Goal: Transaction & Acquisition: Obtain resource

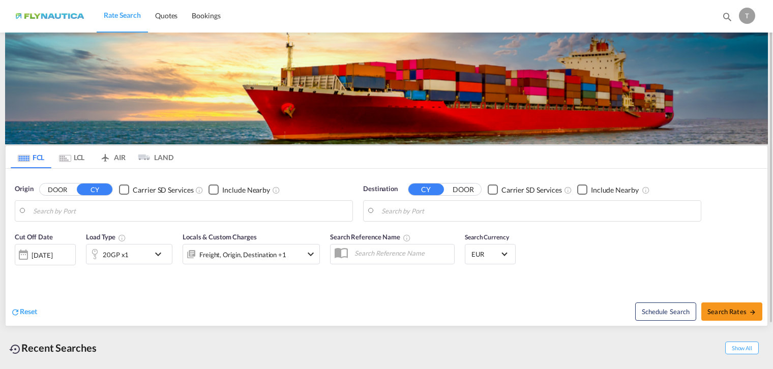
click at [60, 191] on button "DOOR" at bounding box center [58, 190] width 36 height 12
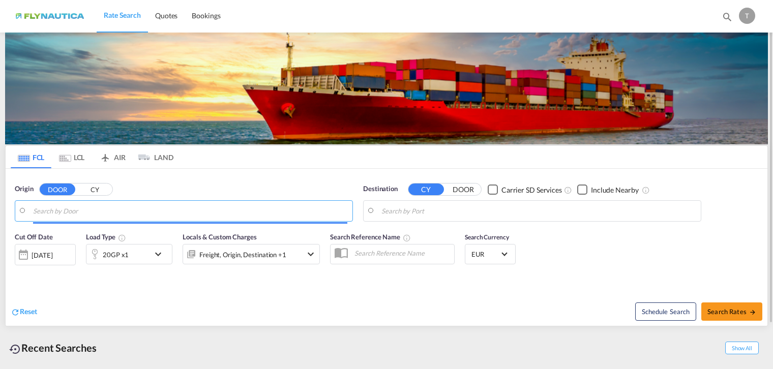
click at [127, 223] on div at bounding box center [190, 223] width 314 height 2
click at [126, 218] on input "Search by Door" at bounding box center [190, 210] width 314 height 15
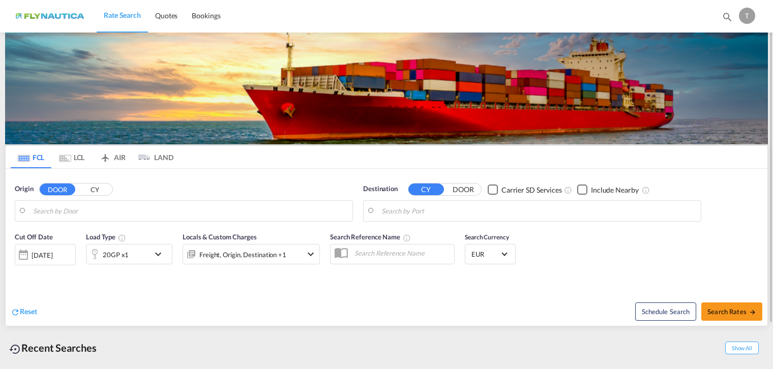
click at [71, 159] on md-tab-item "LCL" at bounding box center [71, 157] width 41 height 22
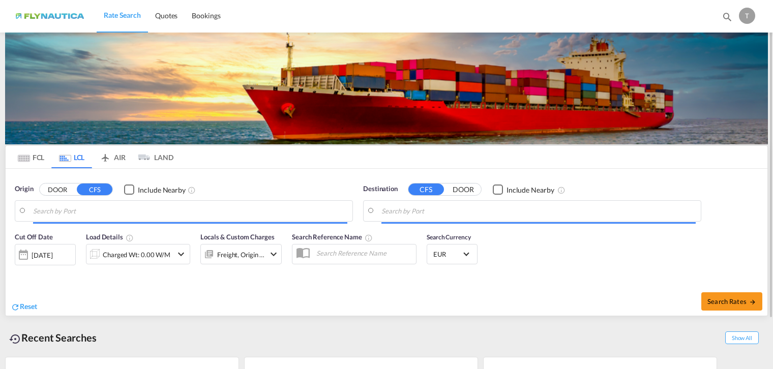
click at [51, 185] on button "DOOR" at bounding box center [58, 190] width 36 height 12
click at [76, 205] on body "Rate Search Quotes Bookings Rate Search Quotes Bookings" at bounding box center [386, 184] width 773 height 369
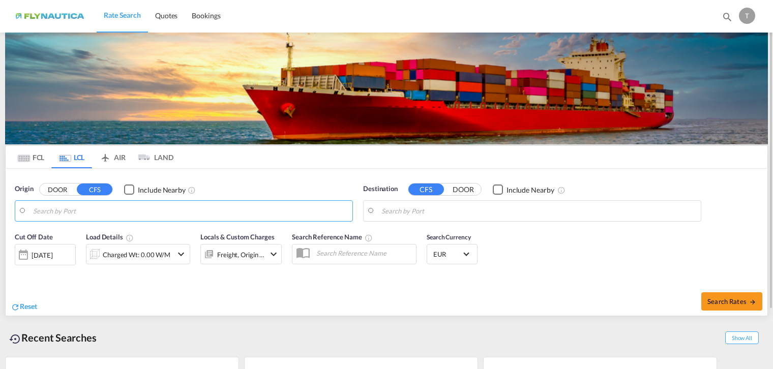
click at [80, 216] on input "Search by Port" at bounding box center [190, 210] width 314 height 15
drag, startPoint x: 47, startPoint y: 209, endPoint x: 53, endPoint y: 208, distance: 5.7
click at [47, 208] on input "Search by Port" at bounding box center [190, 210] width 314 height 15
click at [55, 208] on input "Search by Port" at bounding box center [190, 210] width 314 height 15
click at [56, 208] on input "Search by Port" at bounding box center [190, 210] width 314 height 15
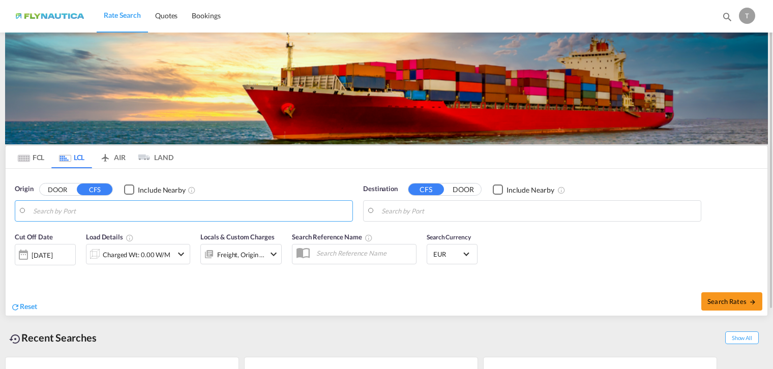
click at [51, 186] on button "DOOR" at bounding box center [58, 190] width 36 height 12
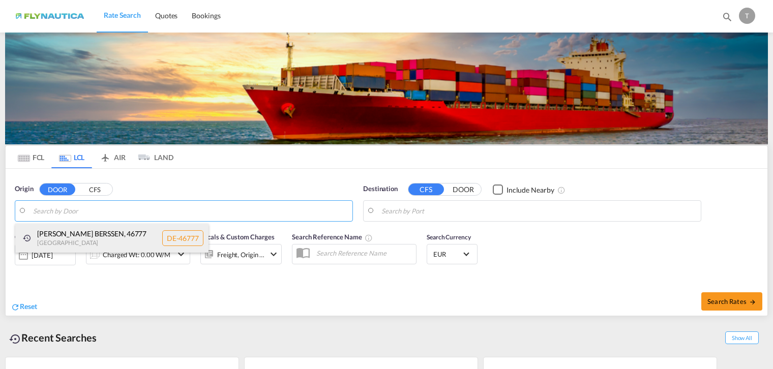
click at [86, 242] on div "[PERSON_NAME][GEOGRAPHIC_DATA] , 46777 [GEOGRAPHIC_DATA] DE-46777" at bounding box center [111, 238] width 193 height 29
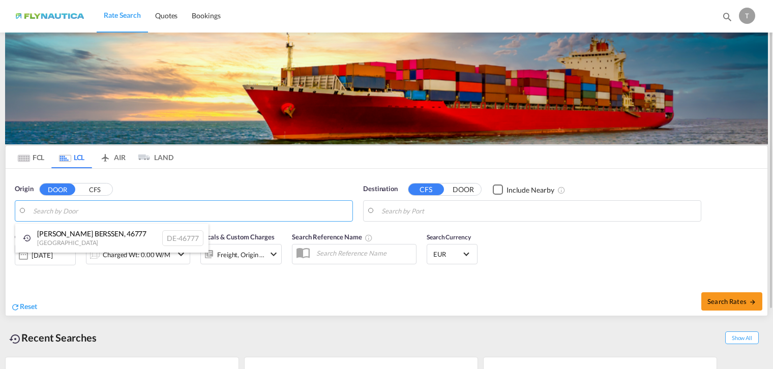
type input "DE-46777, [PERSON_NAME][GEOGRAPHIC_DATA]"
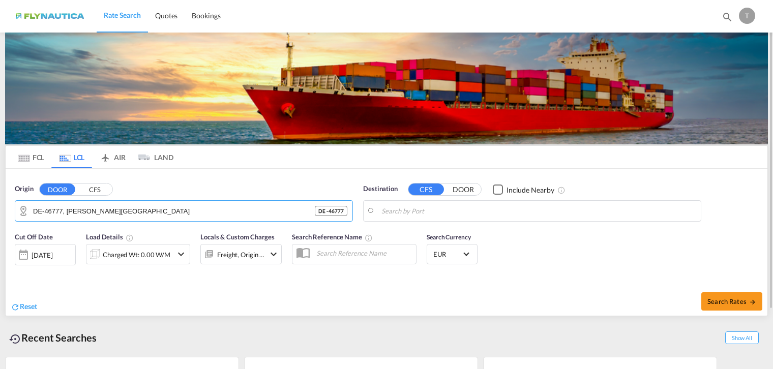
click at [533, 212] on body "Rate Search Quotes Bookings Rate Search Quotes Bookings" at bounding box center [386, 184] width 773 height 369
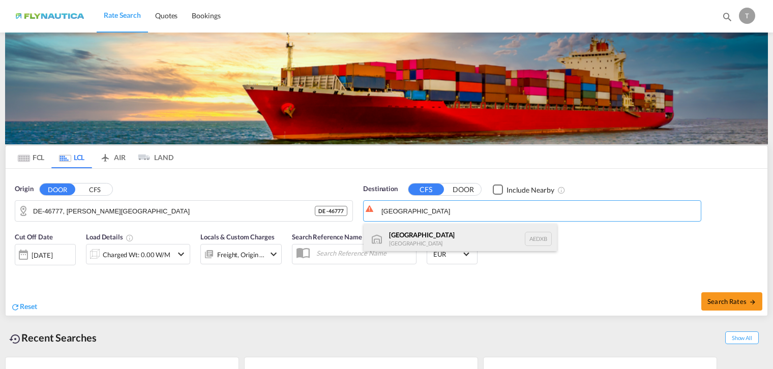
click at [427, 243] on div "[GEOGRAPHIC_DATA] [GEOGRAPHIC_DATA] AEDXB" at bounding box center [460, 239] width 193 height 31
type input "[GEOGRAPHIC_DATA], AEDXB"
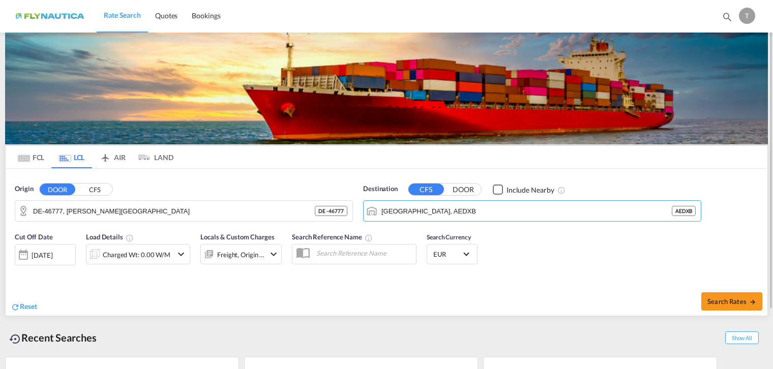
click at [120, 250] on div "Charged Wt: 0.00 W/M" at bounding box center [137, 255] width 68 height 14
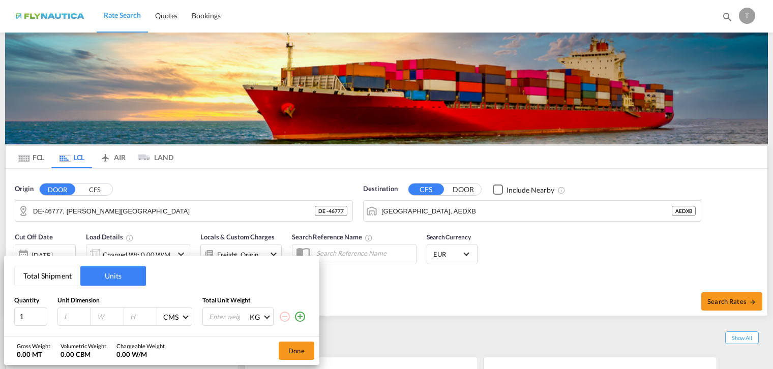
click at [70, 318] on input "number" at bounding box center [76, 316] width 27 height 9
type input "120"
type input "80"
type input "120"
type input "150"
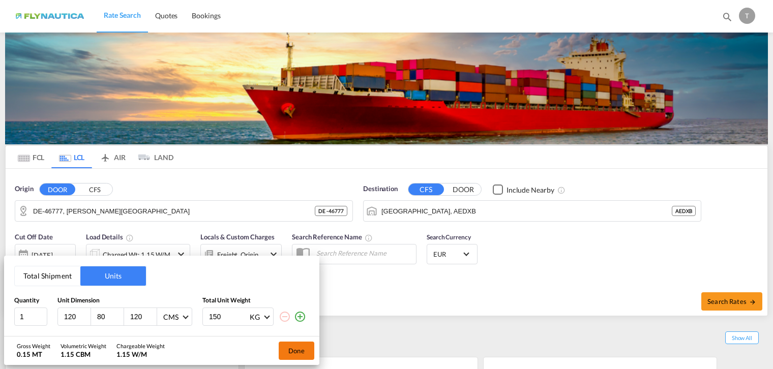
click at [288, 353] on button "Done" at bounding box center [297, 351] width 36 height 18
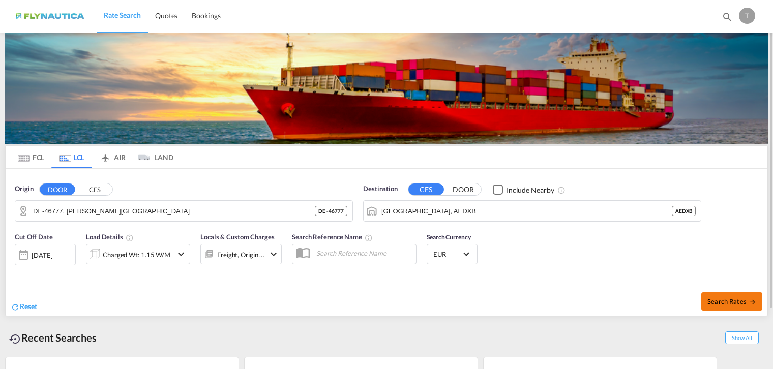
click at [729, 299] on span "Search Rates" at bounding box center [732, 302] width 49 height 8
type input "46777 to AEDXB / [DATE]"
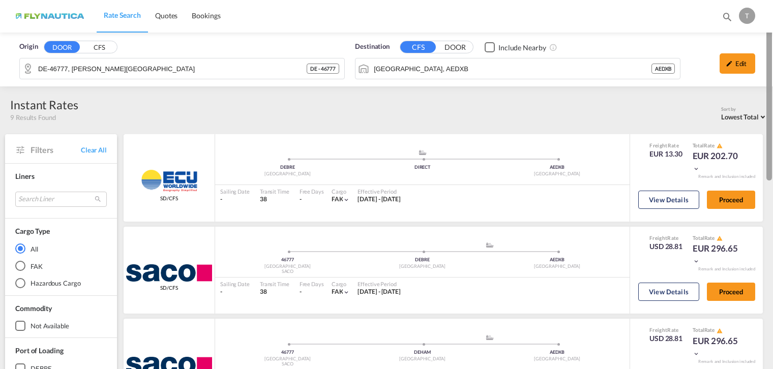
click at [769, 86] on div at bounding box center [770, 91] width 6 height 179
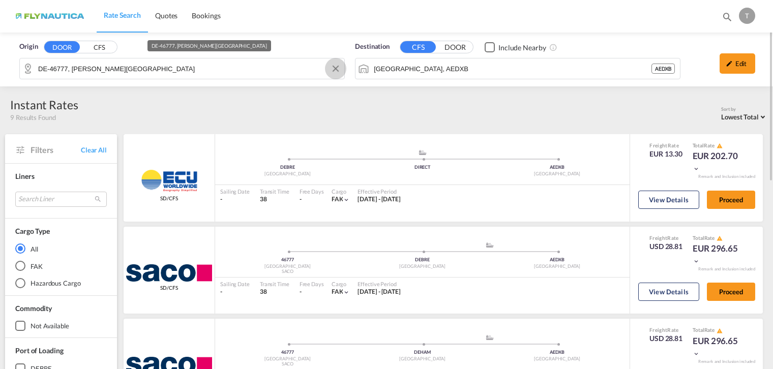
click at [336, 70] on button "Clear Input" at bounding box center [335, 68] width 15 height 15
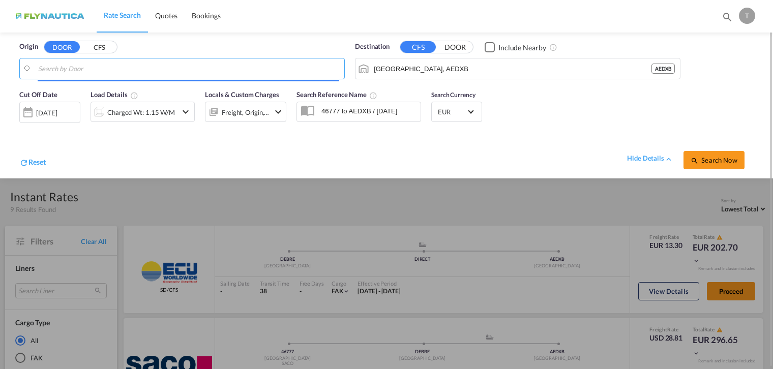
click at [98, 47] on button "CFS" at bounding box center [99, 48] width 36 height 12
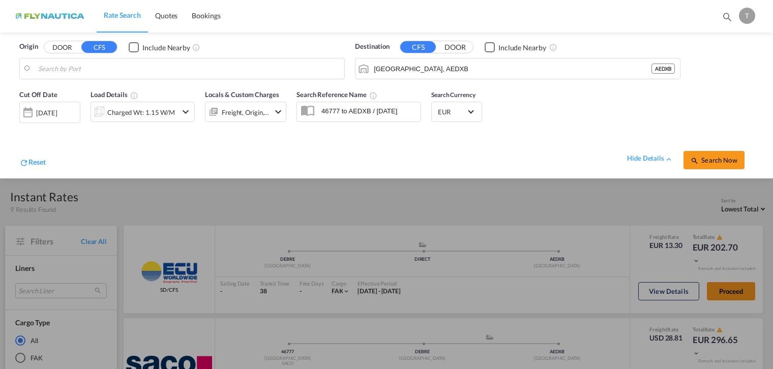
click at [166, 71] on body "Rate Search Quotes Bookings Rate Search Quotes Bookings" at bounding box center [386, 184] width 773 height 369
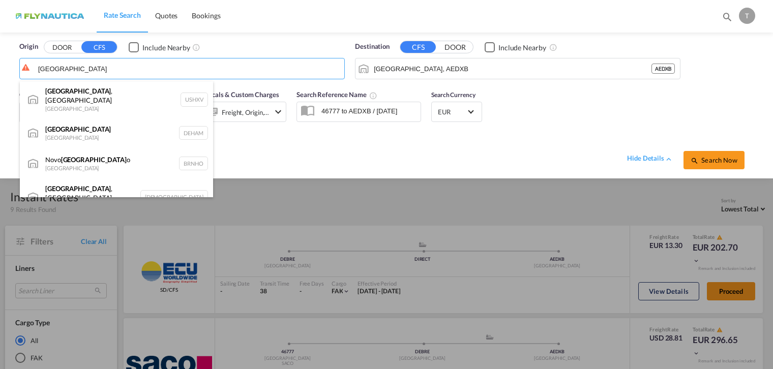
click at [97, 122] on div "[GEOGRAPHIC_DATA] [GEOGRAPHIC_DATA] DEHAM" at bounding box center [116, 133] width 193 height 31
type input "[GEOGRAPHIC_DATA], [GEOGRAPHIC_DATA]"
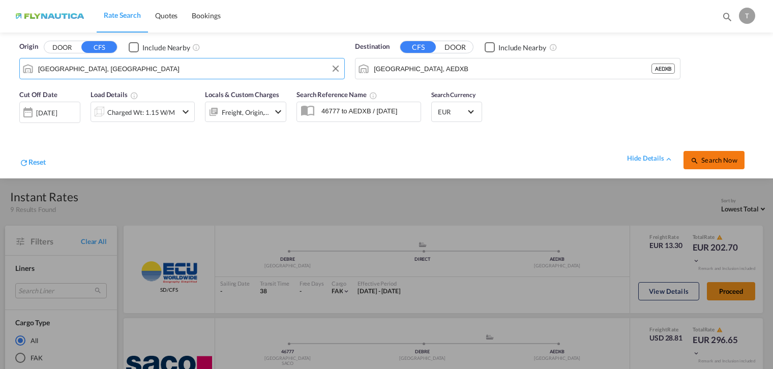
click at [730, 160] on span "Search Now" at bounding box center [714, 160] width 46 height 8
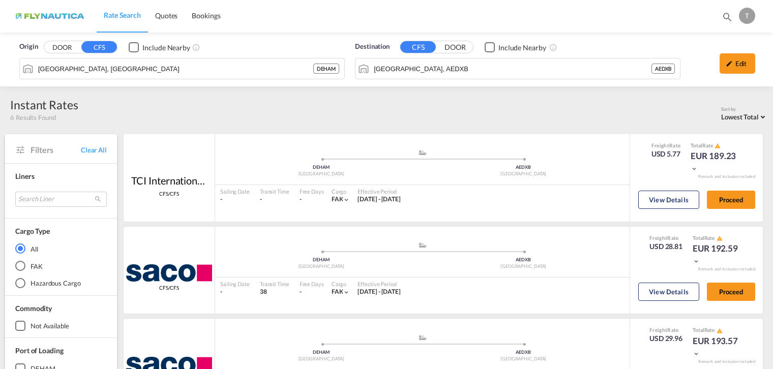
click at [9, 306] on div "Commodity not available + show all" at bounding box center [61, 317] width 112 height 43
